Goal: Obtain resource: Download file/media

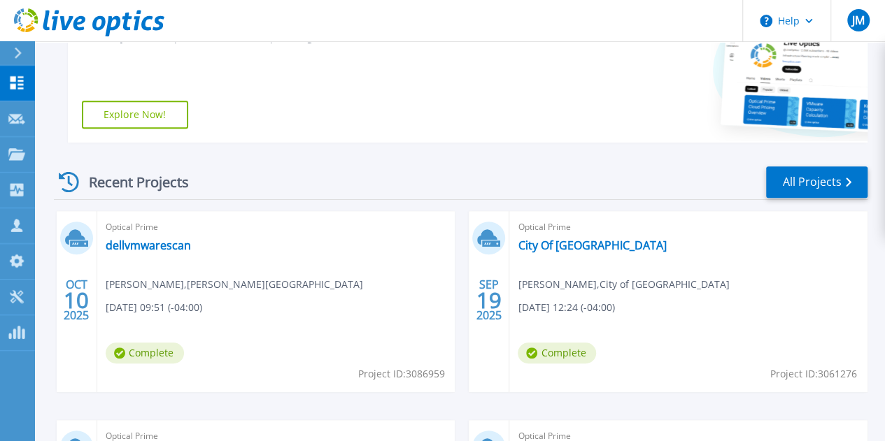
scroll to position [350, 0]
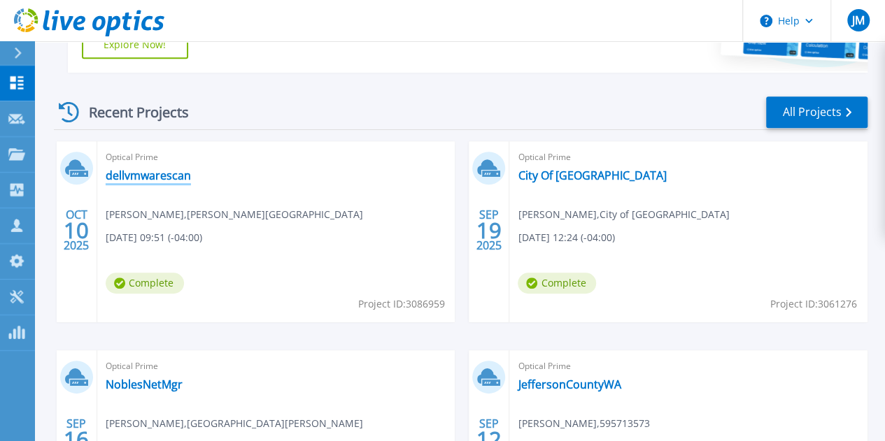
click at [173, 169] on link "dellvmwarescan" at bounding box center [148, 176] width 85 height 14
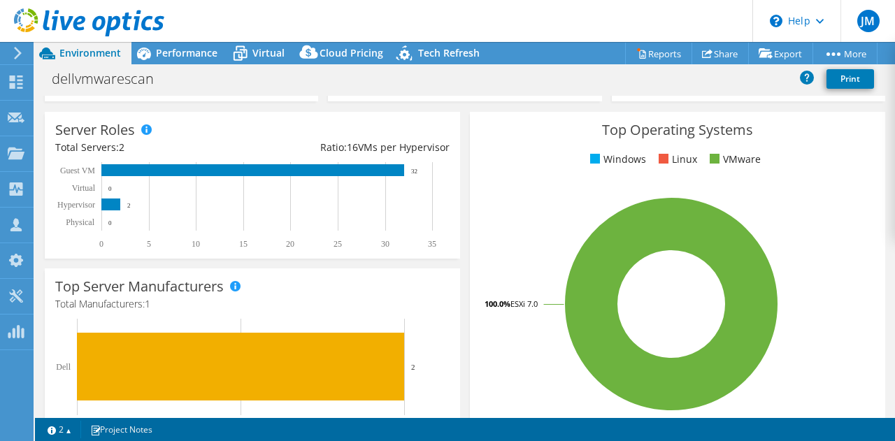
select select "USD"
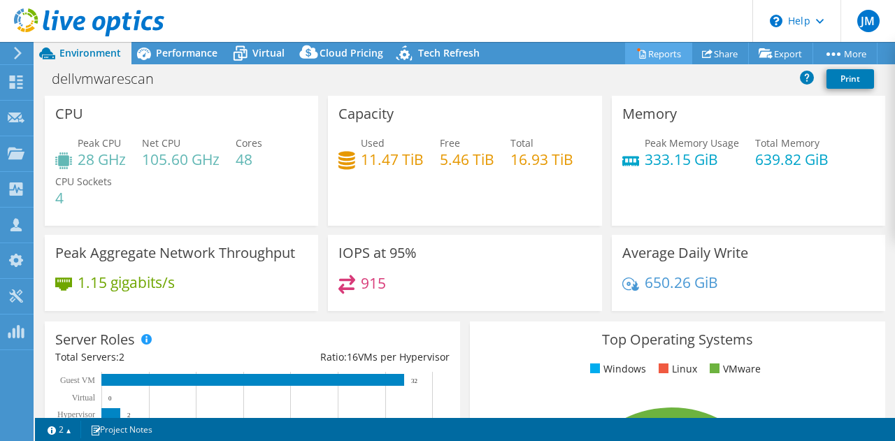
click at [637, 48] on icon at bounding box center [642, 53] width 10 height 10
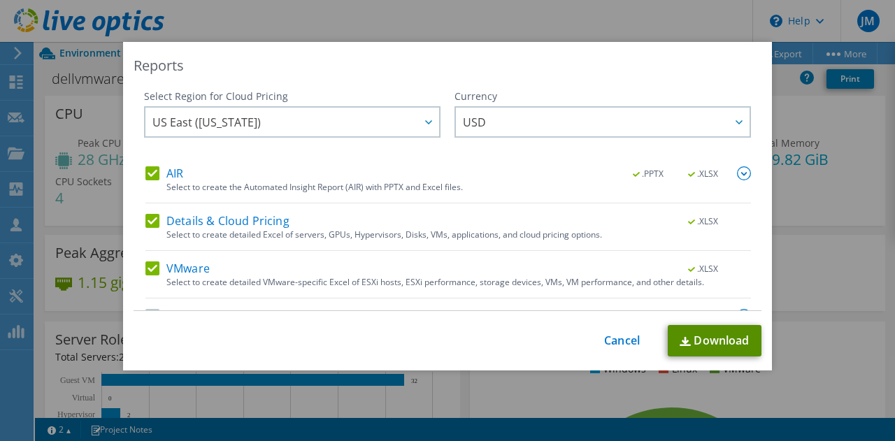
click at [697, 336] on link "Download" at bounding box center [715, 340] width 94 height 31
